Goal: Register for event/course

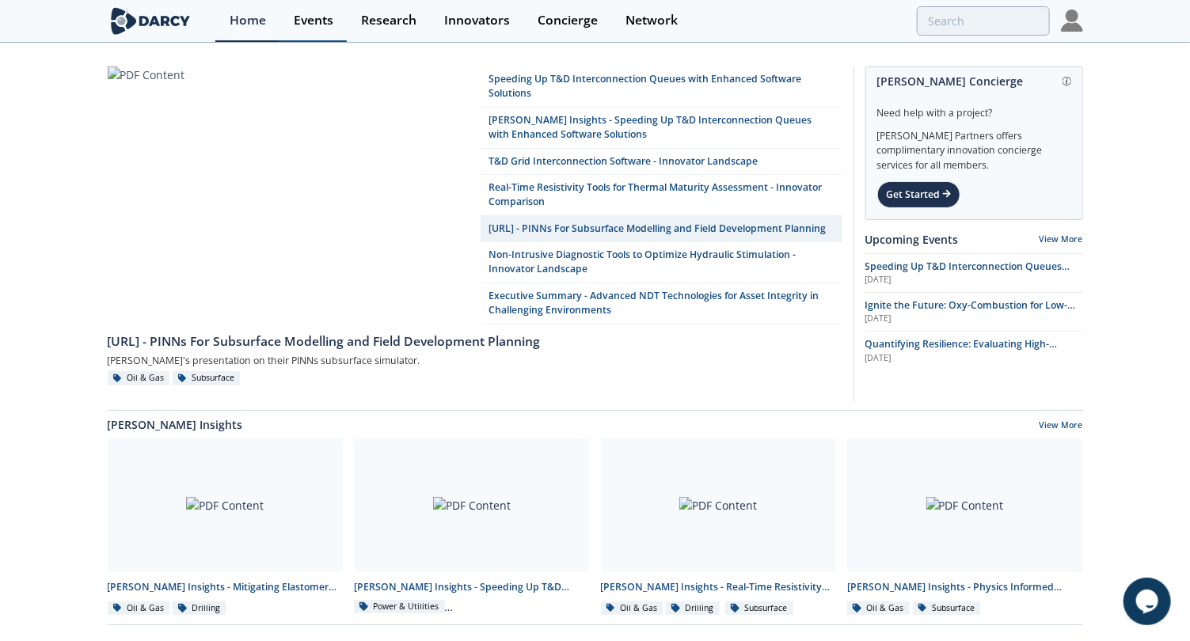
click at [329, 21] on div "Events" at bounding box center [314, 20] width 40 height 13
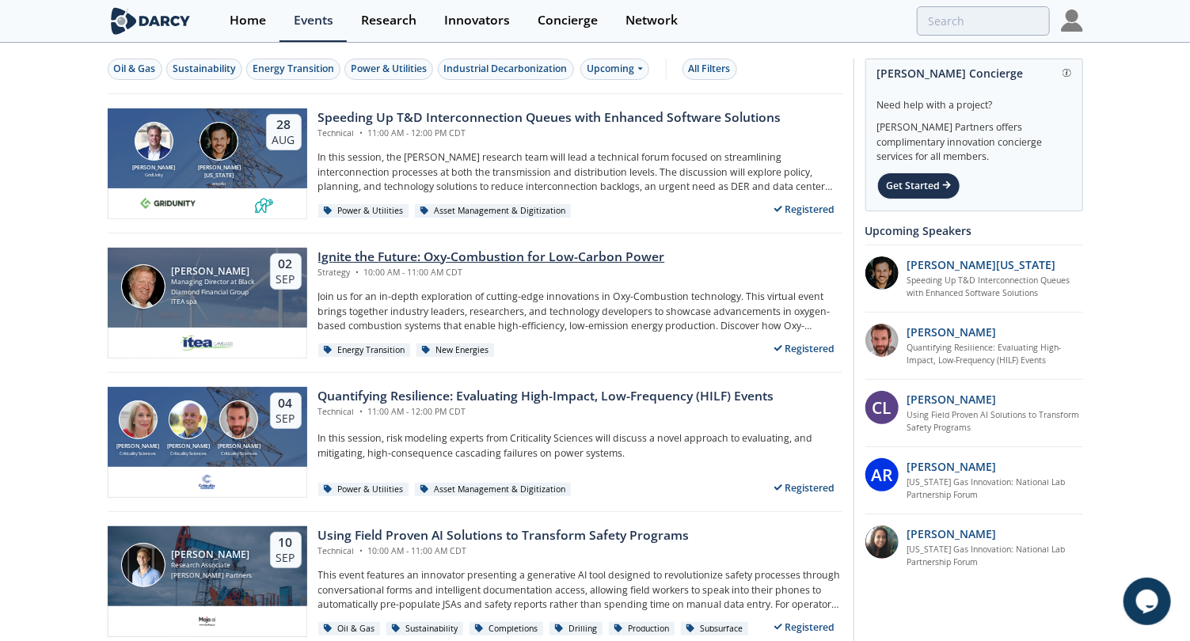
click at [543, 254] on div "Ignite the Future: Oxy-Combustion for Low-Carbon Power" at bounding box center [491, 257] width 347 height 19
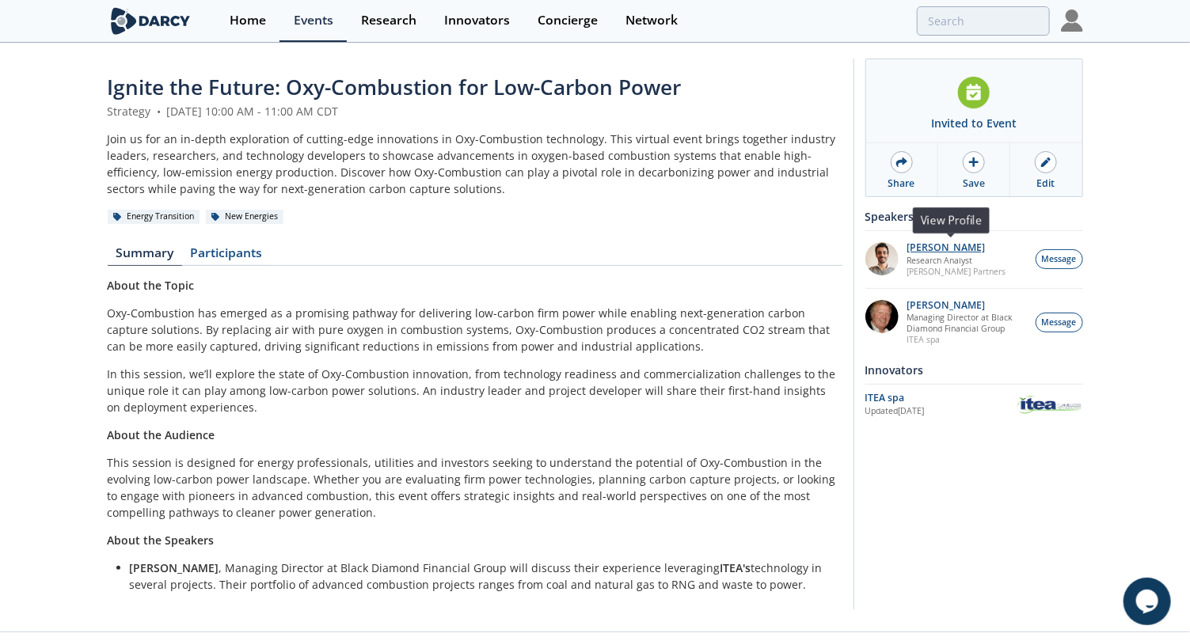
click at [920, 242] on p "[PERSON_NAME]" at bounding box center [955, 247] width 99 height 11
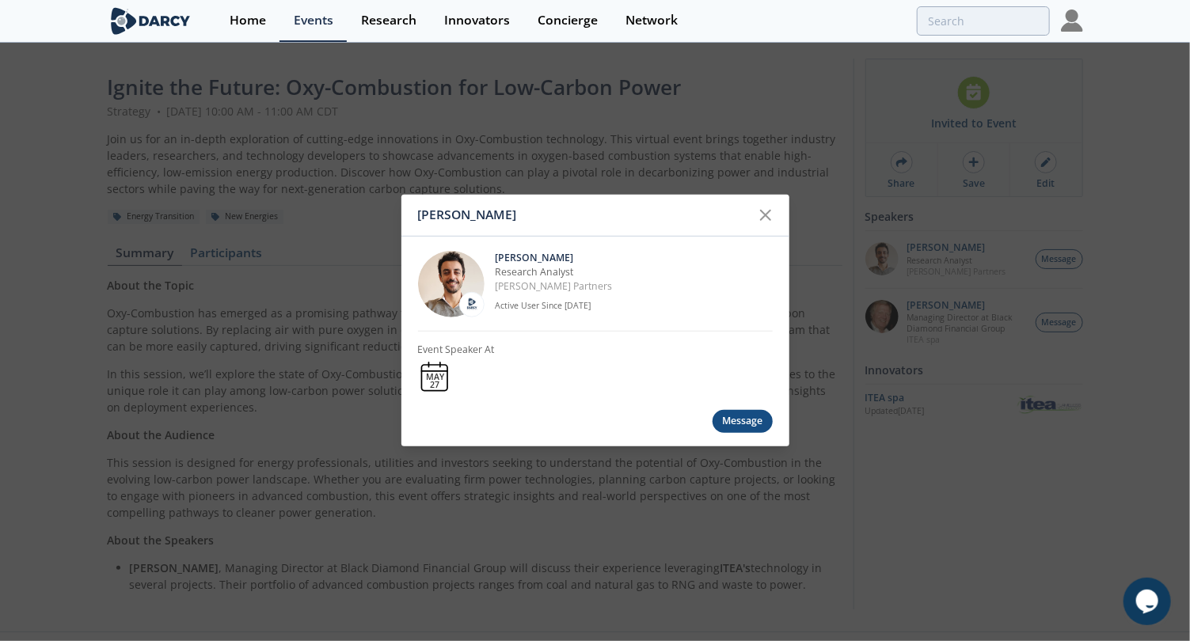
click at [543, 258] on p "[PERSON_NAME]" at bounding box center [634, 257] width 277 height 14
click at [758, 223] on icon at bounding box center [765, 215] width 19 height 19
